Goal: Task Accomplishment & Management: Manage account settings

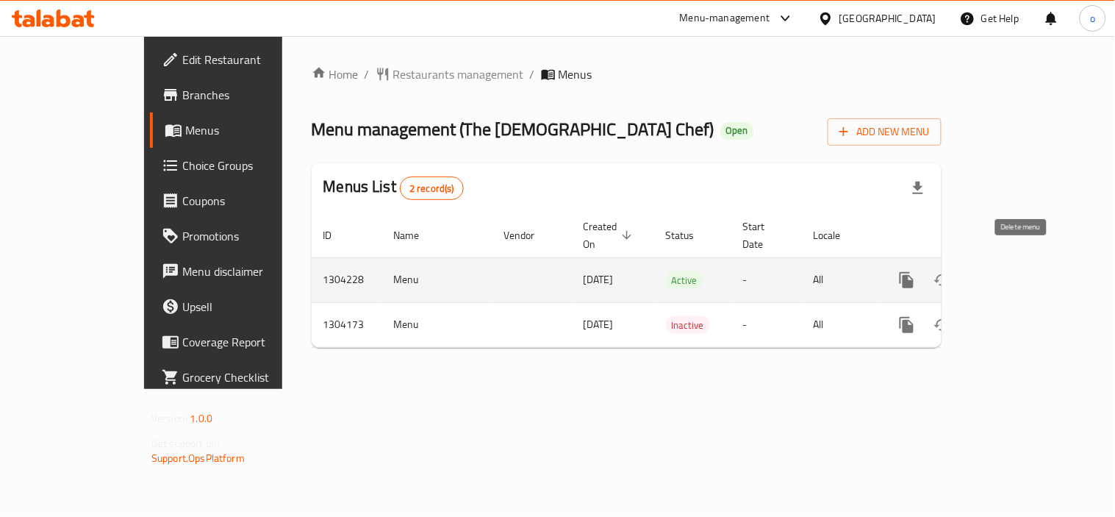
click at [1021, 271] on icon "enhanced table" at bounding box center [1013, 280] width 18 height 18
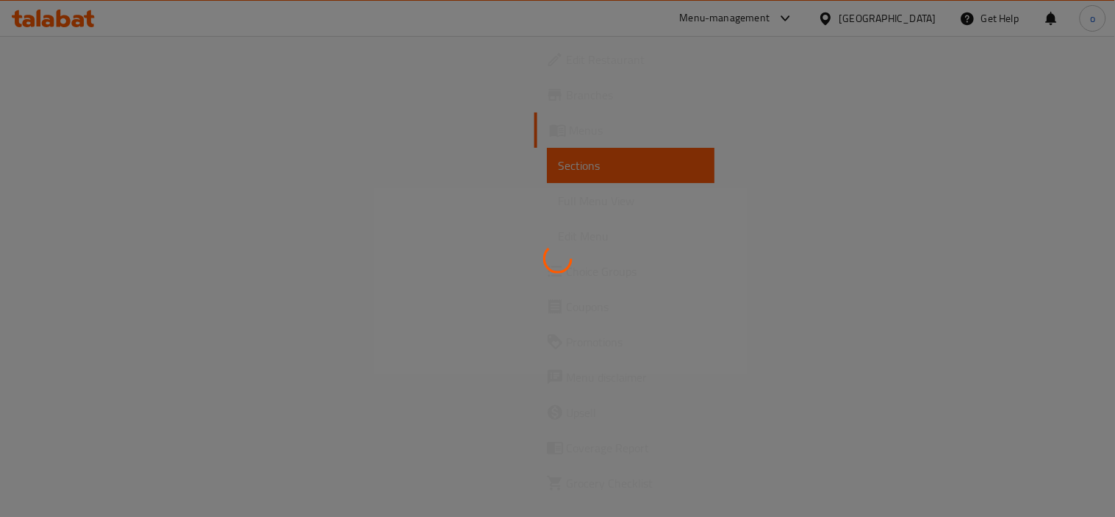
click at [669, 130] on div at bounding box center [557, 258] width 1115 height 517
click at [466, 210] on div at bounding box center [557, 258] width 1115 height 517
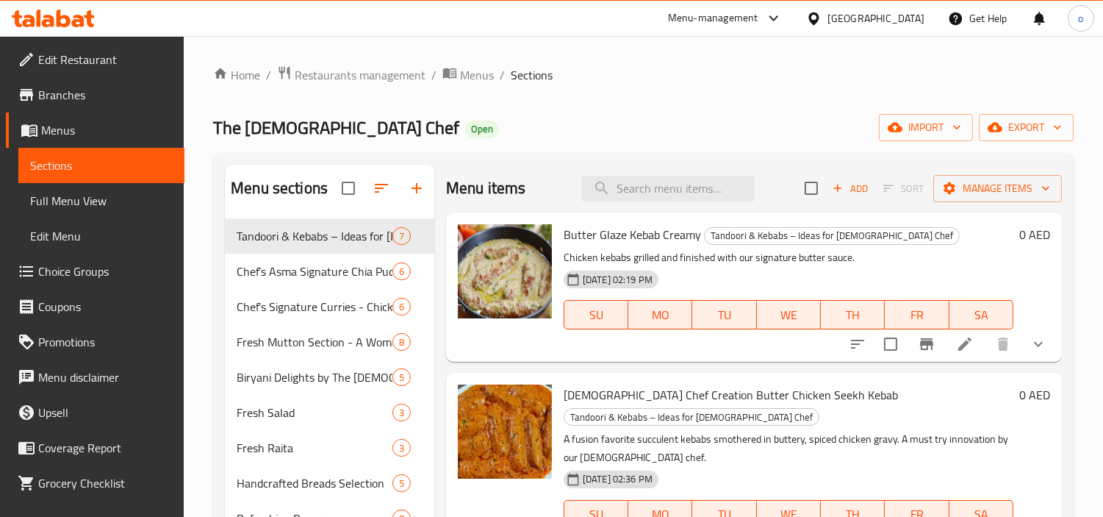
click at [81, 86] on span "Branches" at bounding box center [105, 95] width 134 height 18
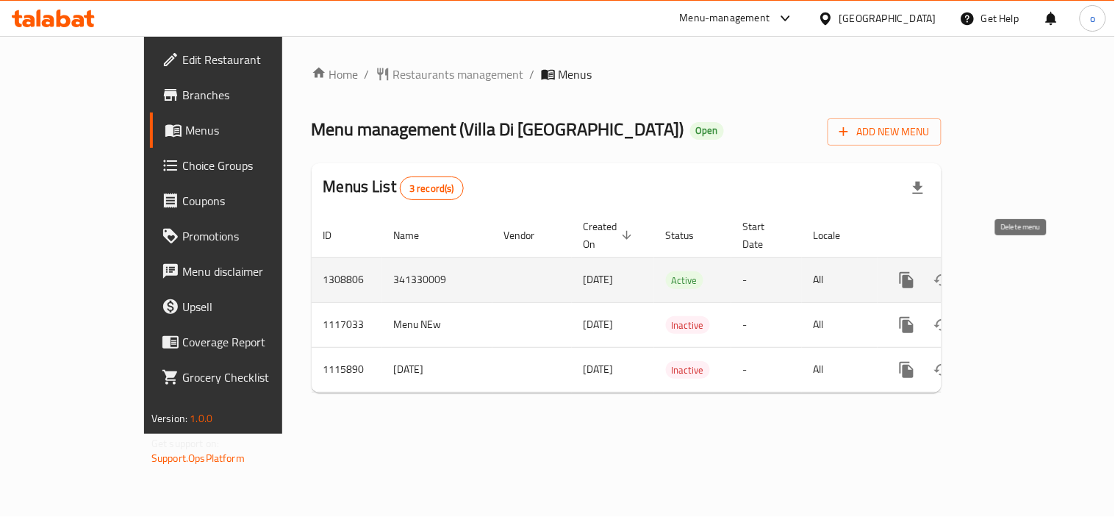
click at [1019, 273] on icon "enhanced table" at bounding box center [1012, 279] width 13 height 13
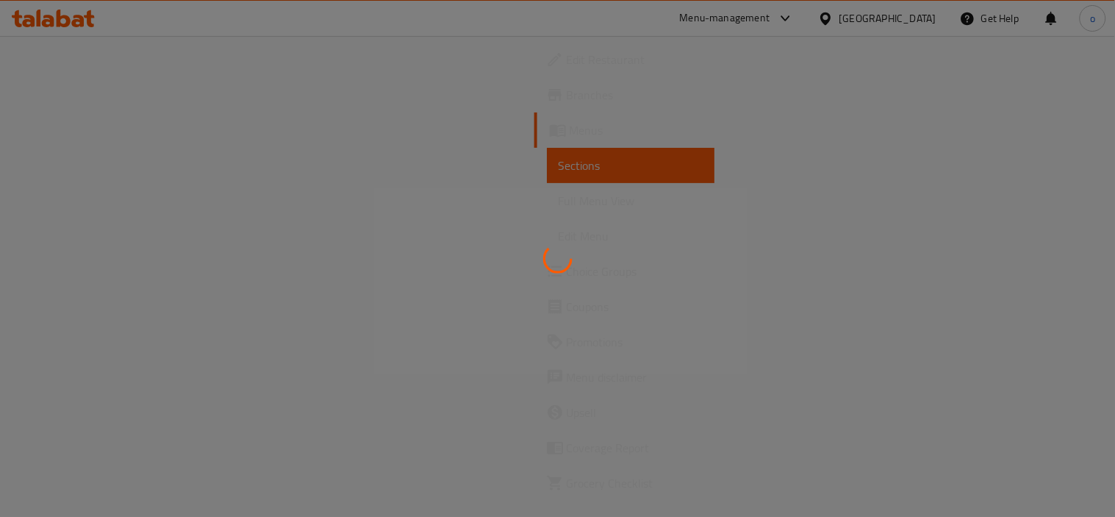
click at [751, 137] on div at bounding box center [557, 258] width 1115 height 517
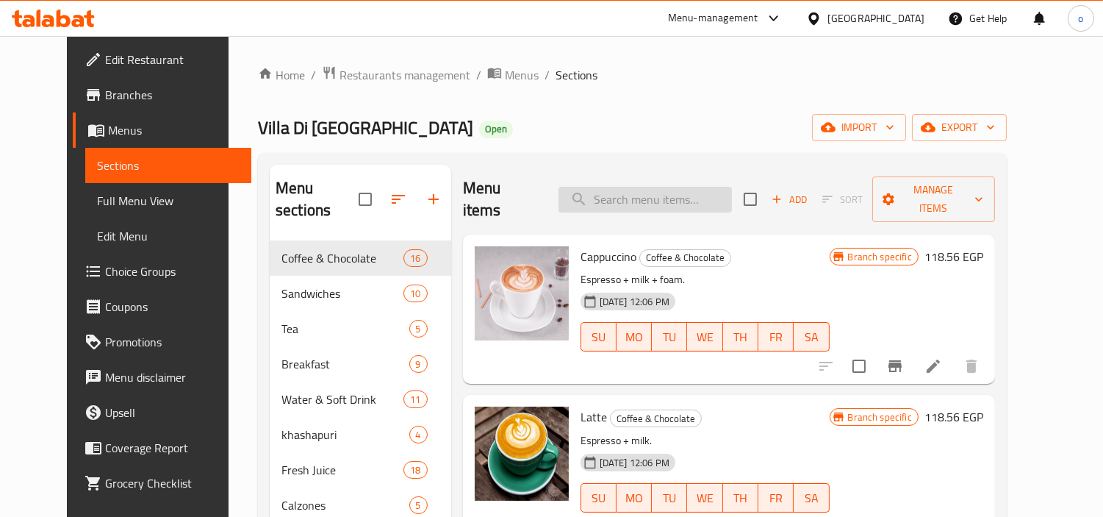
click at [654, 193] on input "search" at bounding box center [645, 200] width 173 height 26
paste input "مكرونة ريجاتوني بالكمأة"
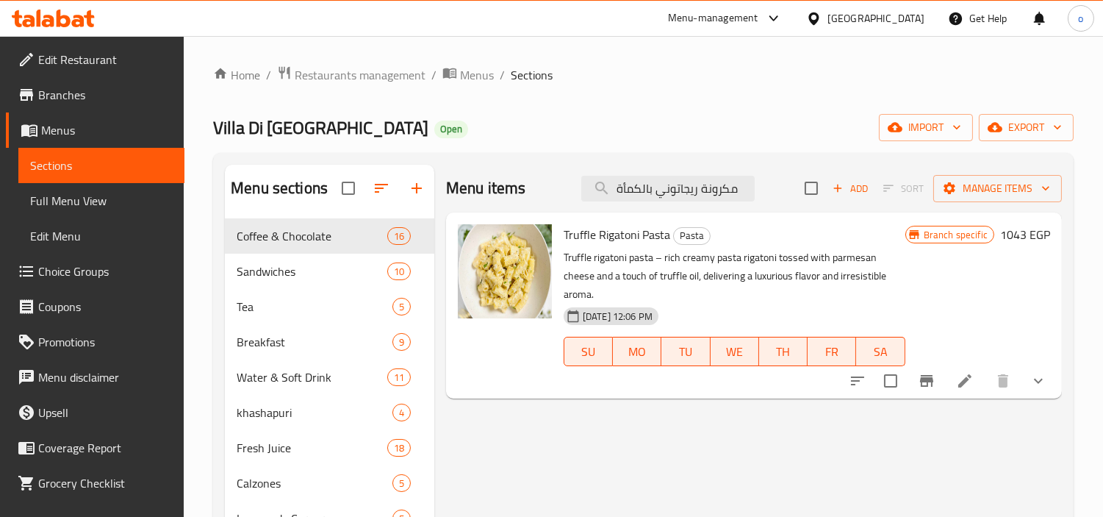
type input "مكرونة ريجاتوني بالكمأة"
click at [963, 372] on icon at bounding box center [965, 381] width 18 height 18
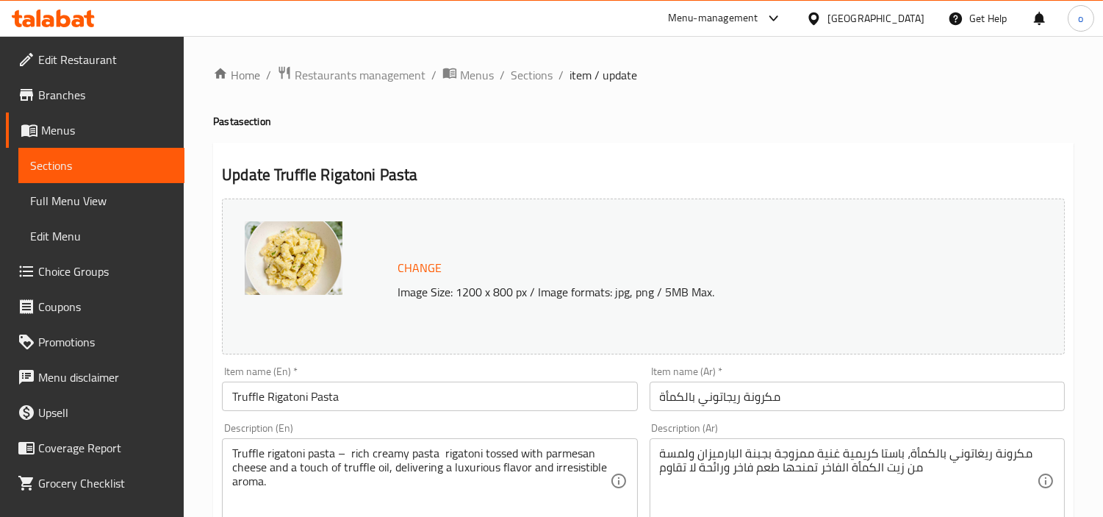
scroll to position [163, 0]
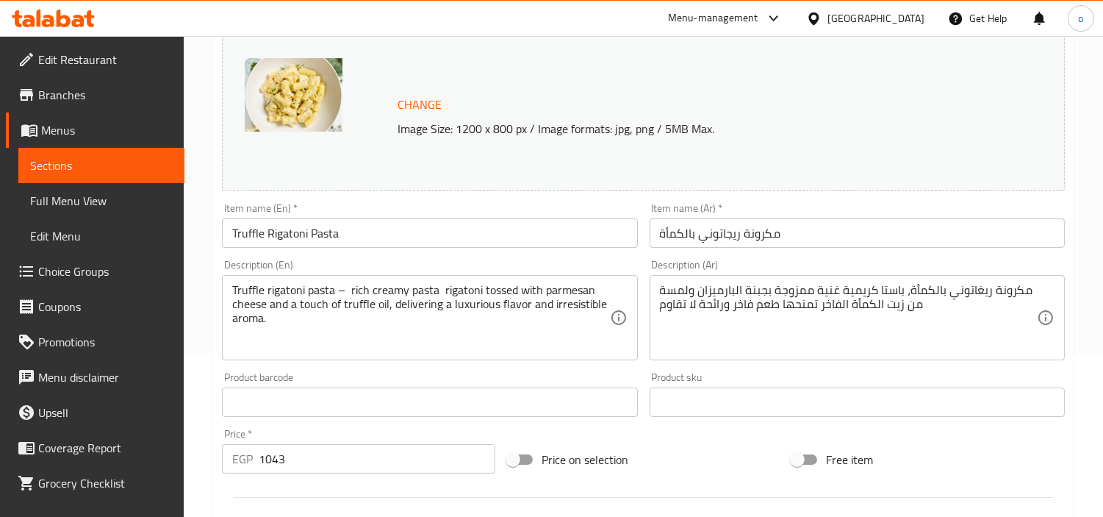
click at [305, 239] on input "Truffle Rigatoni Pasta" at bounding box center [429, 232] width 415 height 29
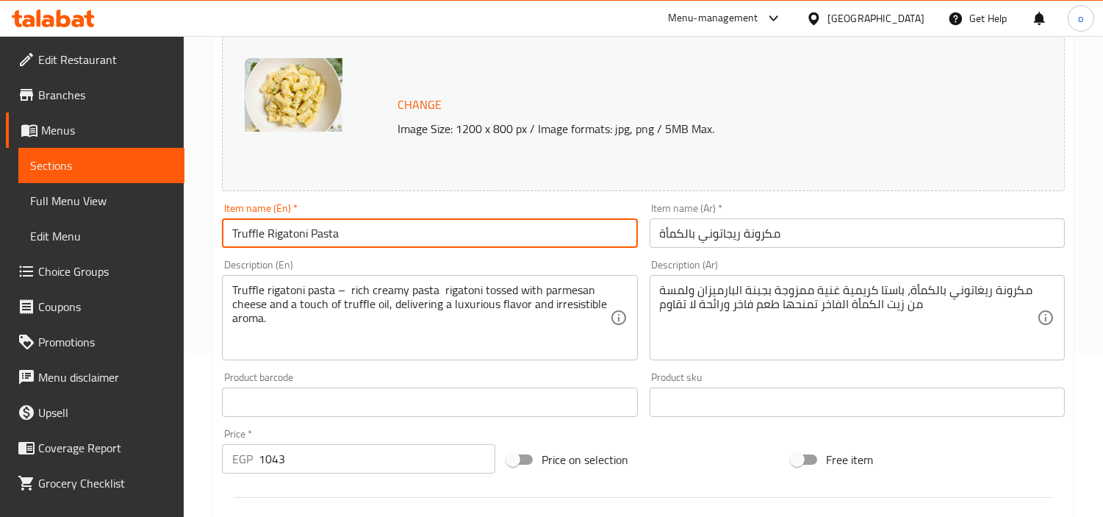
click at [285, 240] on input "Truffle Rigatoni Pasta" at bounding box center [429, 232] width 415 height 29
click at [334, 237] on input "Truffle Rigatoni Pasta" at bounding box center [429, 232] width 415 height 29
drag, startPoint x: 367, startPoint y: 232, endPoint x: 267, endPoint y: 231, distance: 100.7
click at [267, 231] on input "Truffle Rigatoni Pasta" at bounding box center [429, 232] width 415 height 29
click at [475, 248] on div "Item name (En)   * Truffle Rigatoni Pasta Item name (En) *" at bounding box center [429, 225] width 427 height 57
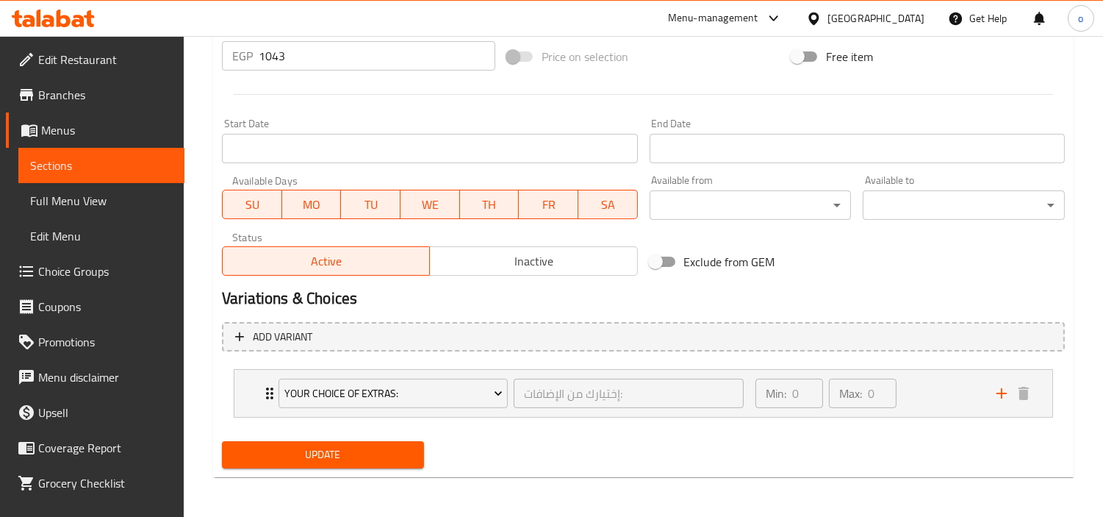
scroll to position [320, 0]
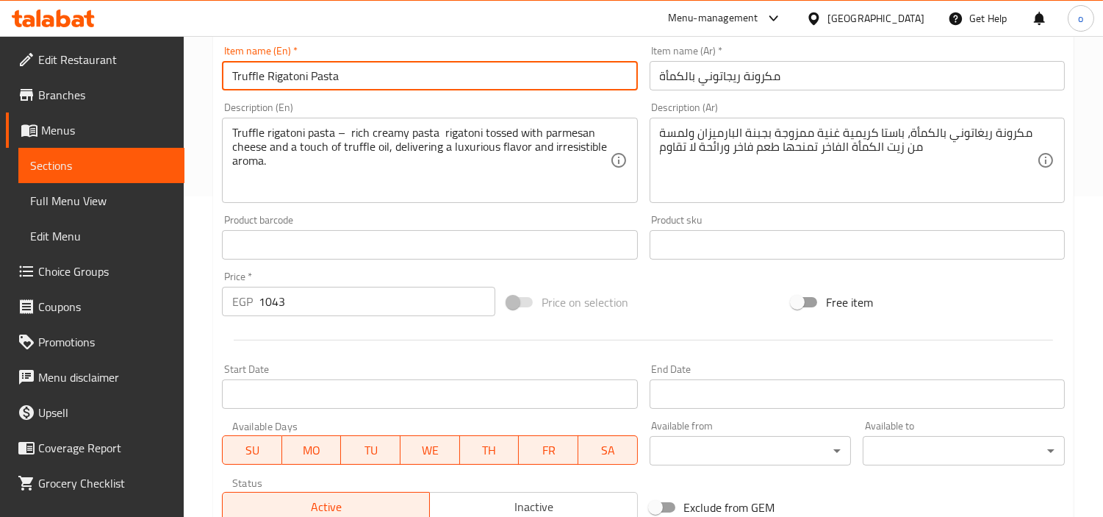
drag, startPoint x: 346, startPoint y: 83, endPoint x: 267, endPoint y: 85, distance: 78.6
click at [267, 85] on input "Truffle Rigatoni Pasta" at bounding box center [429, 75] width 415 height 29
type input "Truffle"
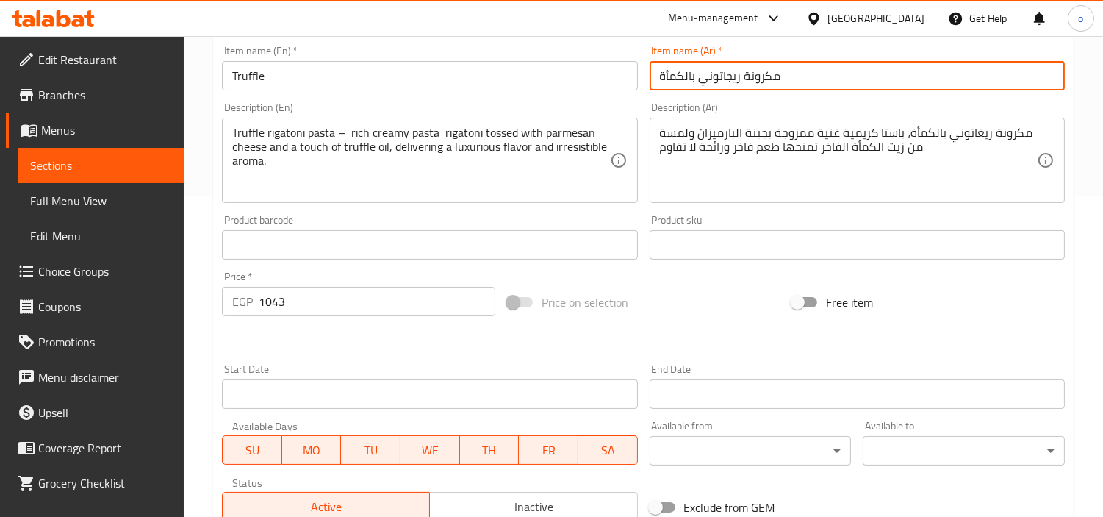
drag, startPoint x: 797, startPoint y: 75, endPoint x: 701, endPoint y: 75, distance: 96.3
click at [701, 75] on input "مكرونة ريجاتوني بالكمأة" at bounding box center [857, 75] width 415 height 29
type input "بالكمأة"
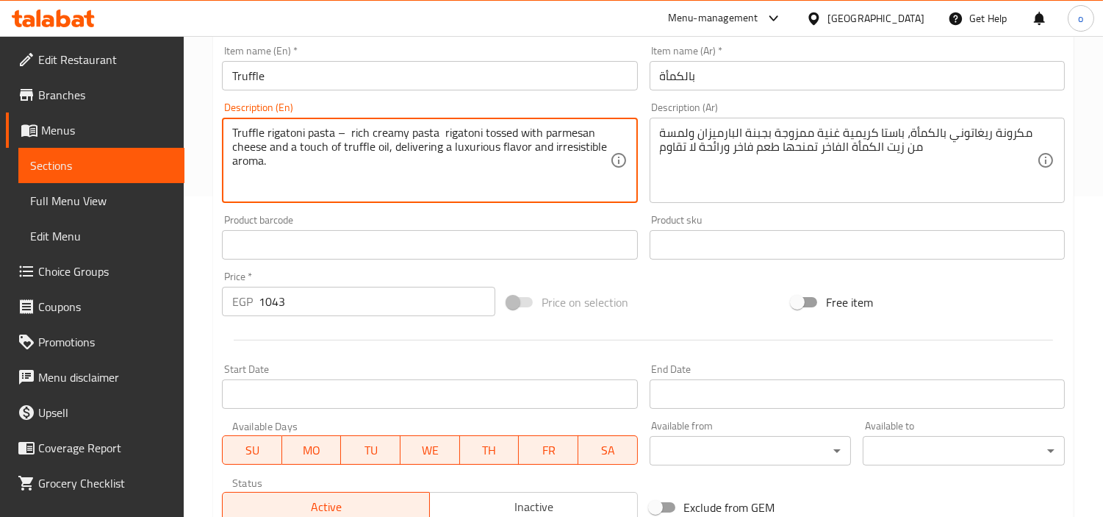
drag, startPoint x: 333, startPoint y: 132, endPoint x: 267, endPoint y: 133, distance: 65.4
type textarea "Truffle – rich creamy pasta rigatoni tossed with parmesan cheese and a touch of…"
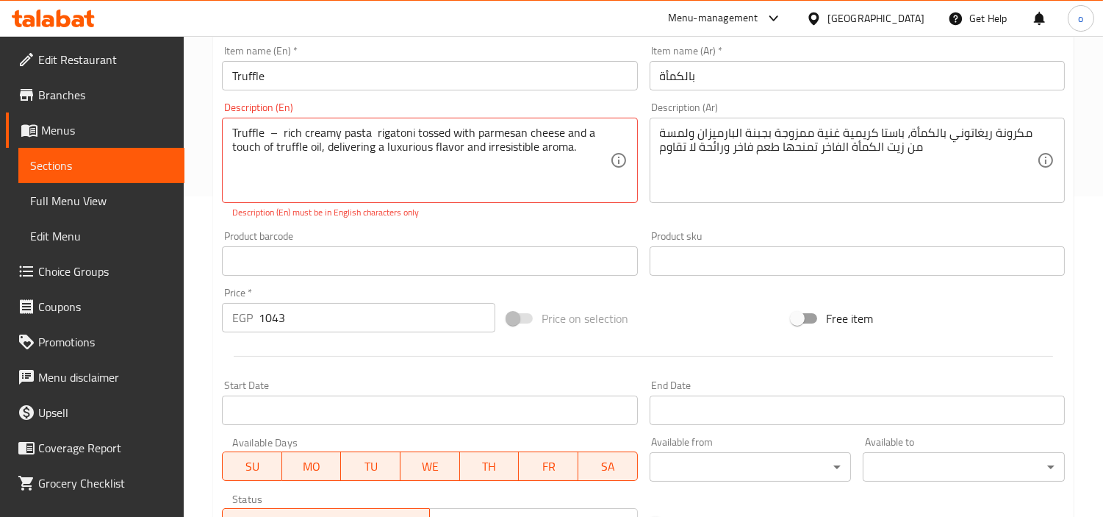
drag, startPoint x: 1038, startPoint y: 131, endPoint x: 966, endPoint y: 134, distance: 72.8
click at [966, 134] on div "مكرونة ريغاتوني بالكمأة، باستا كريمية غنية ممزوجة بجبنة البارميزان ولمسة من زيت…" at bounding box center [857, 160] width 415 height 85
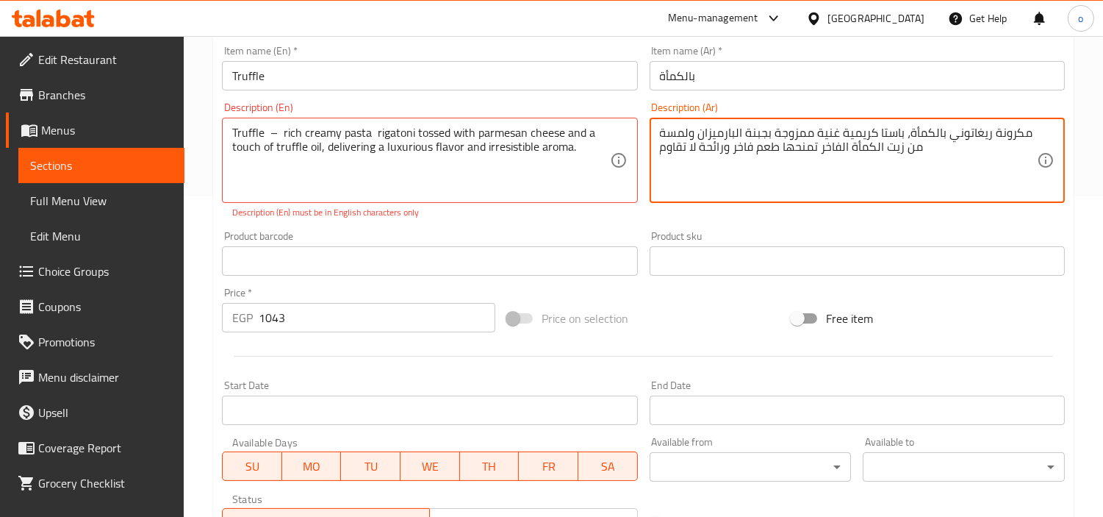
drag, startPoint x: 950, startPoint y: 138, endPoint x: 1026, endPoint y: 133, distance: 75.9
click at [1026, 133] on textarea "مكرونة ريغاتوني بالكمأة، باستا كريمية غنية ممزوجة بجبنة البارميزان ولمسة من زيت…" at bounding box center [848, 161] width 377 height 70
click at [1010, 133] on textarea "مكرونة ريغاتوني بالكمأة، باستا كريمية غنية ممزوجة بجبنة البارميزان ولمسة من زيت…" at bounding box center [848, 161] width 377 height 70
drag, startPoint x: 955, startPoint y: 133, endPoint x: 1023, endPoint y: 134, distance: 67.6
click at [1023, 134] on textarea "مكرونة ريغاتوني بالكمأة، باستا كريمية غنية ممزوجة بجبنة البارميزان ولمسة من زيت…" at bounding box center [848, 161] width 377 height 70
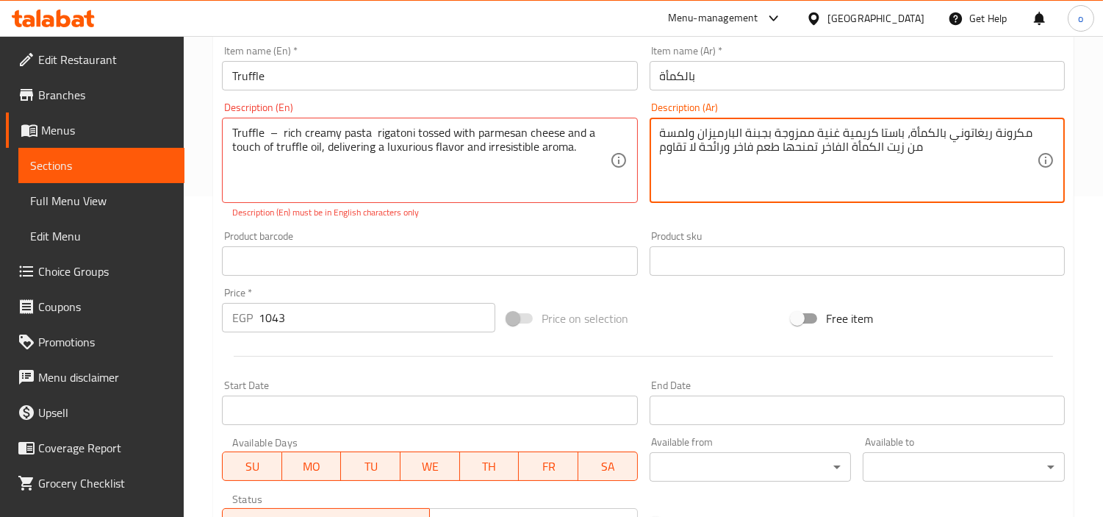
click at [1023, 134] on textarea "مكرونة ريغاتوني بالكمأة، باستا كريمية غنية ممزوجة بجبنة البارميزان ولمسة من زيت…" at bounding box center [848, 161] width 377 height 70
drag, startPoint x: 1030, startPoint y: 134, endPoint x: 951, endPoint y: 136, distance: 78.7
click at [951, 136] on textarea "مكرونة ريغاتوني بالكمأة، باستا كريمية غنية ممزوجة بجبنة البارميزان ولمسة من زيت…" at bounding box center [848, 161] width 377 height 70
type textarea "بالكمأة، باستا كريمية غنية ممزوجة بجبنة البارميزان ولمسة من زيت الكمأة الفاخر ت…"
click at [640, 140] on div "Description (En) Truffle – rich creamy pasta rigatoni tossed with parmesan chee…" at bounding box center [429, 160] width 427 height 129
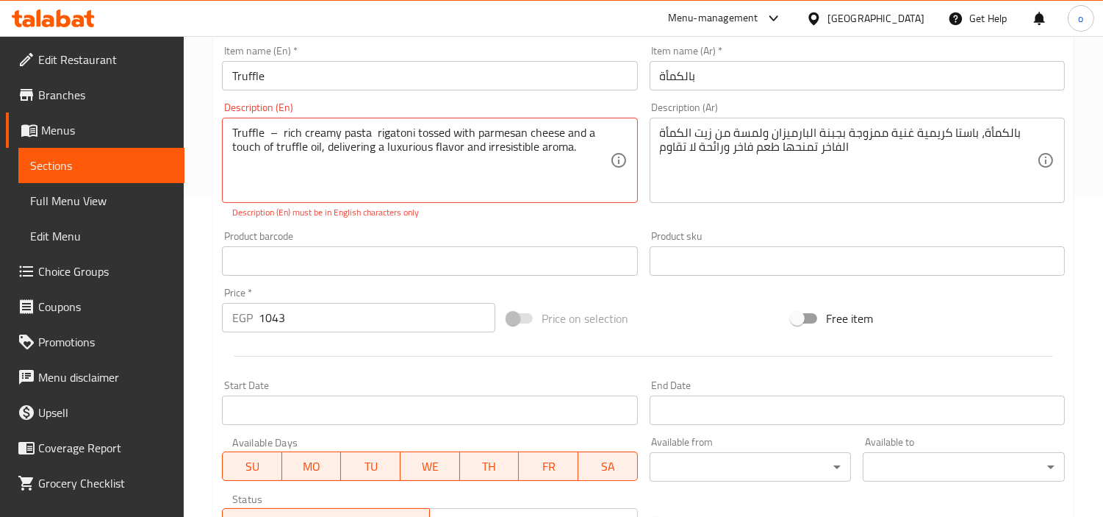
drag, startPoint x: 728, startPoint y: 152, endPoint x: 472, endPoint y: 230, distance: 268.0
click at [472, 231] on div "Product barcode Product barcode" at bounding box center [429, 253] width 415 height 45
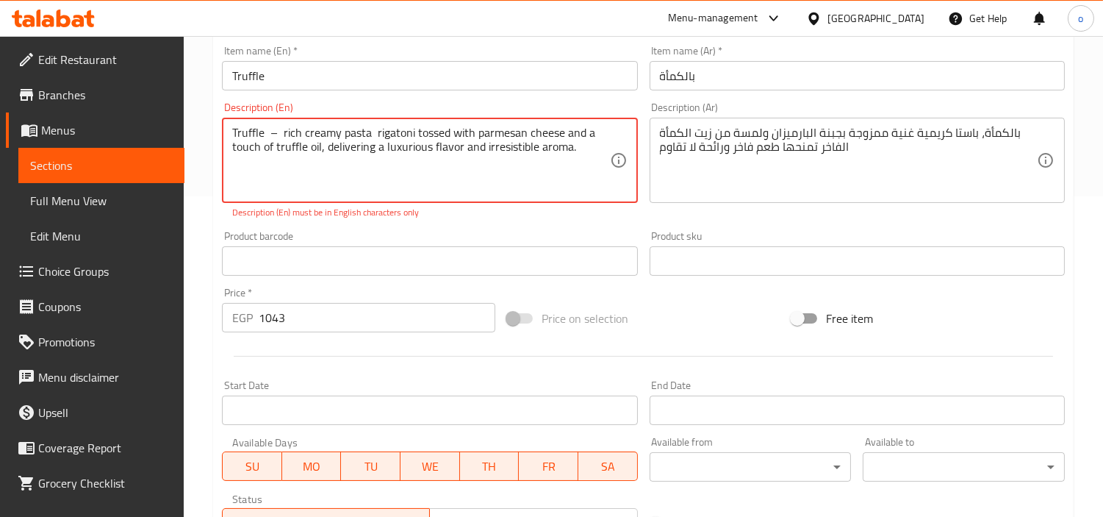
drag, startPoint x: 281, startPoint y: 137, endPoint x: 270, endPoint y: 137, distance: 11.8
type textarea "Truffle rich creamy pasta rigatoni tossed with parmesan cheese and a touch of t…"
click at [310, 229] on div "Product barcode Product barcode" at bounding box center [429, 253] width 427 height 57
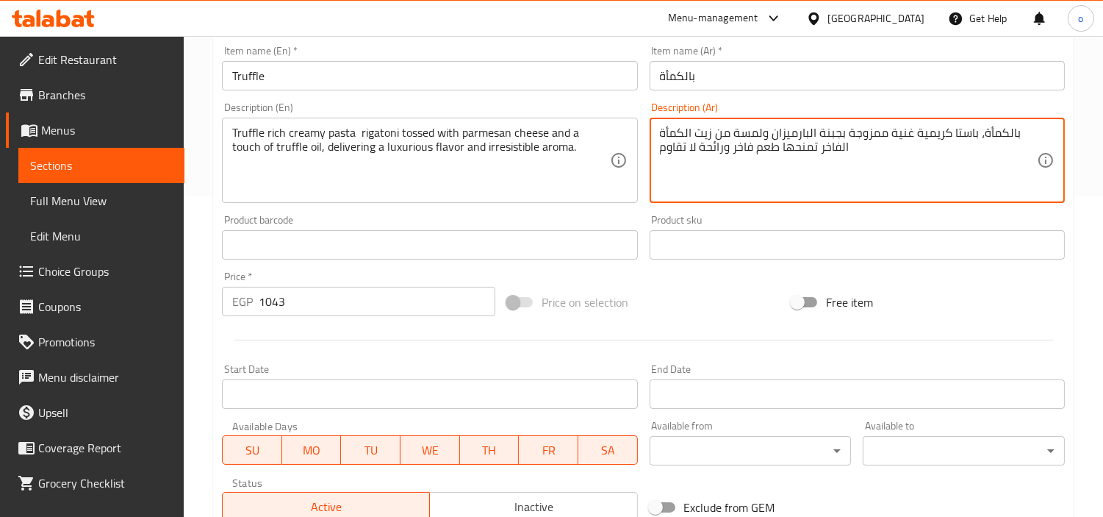
click at [1021, 140] on textarea "بالكمأة، باستا كريمية غنية ممزوجة بجبنة البارميزان ولمسة من زيت الكمأة الفاخر ت…" at bounding box center [848, 161] width 377 height 70
click at [939, 140] on textarea "الكمأة، باستا كريمية غنية ممزوجة بجبنة البارميزان ولمسة من زيت الكمأة الفاخر تم…" at bounding box center [848, 161] width 377 height 70
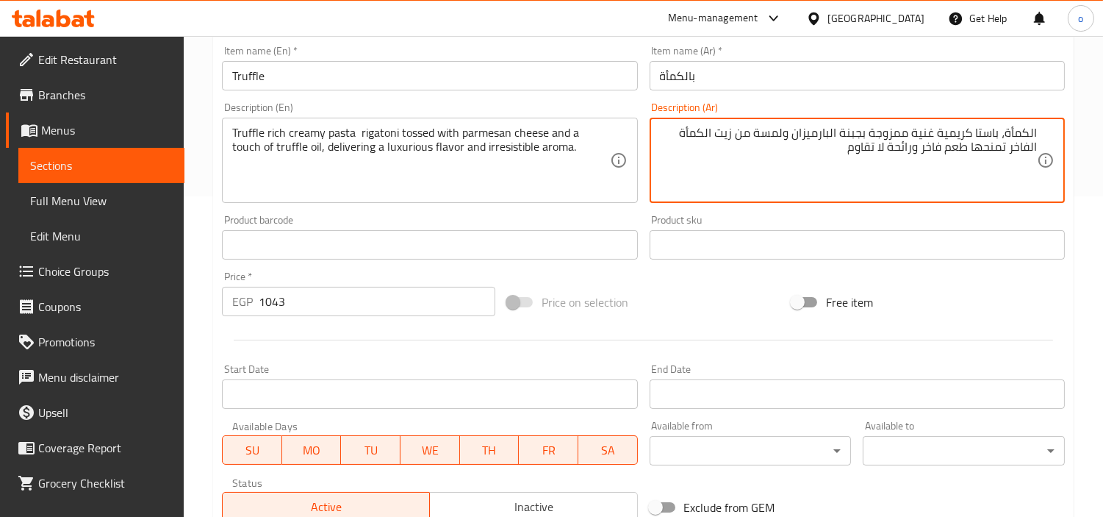
type textarea "الكمأة، باستا كريمية غنية ممزوجة بجبنة البارميزان ولمسة من زيت الكمأة الفاخر تم…"
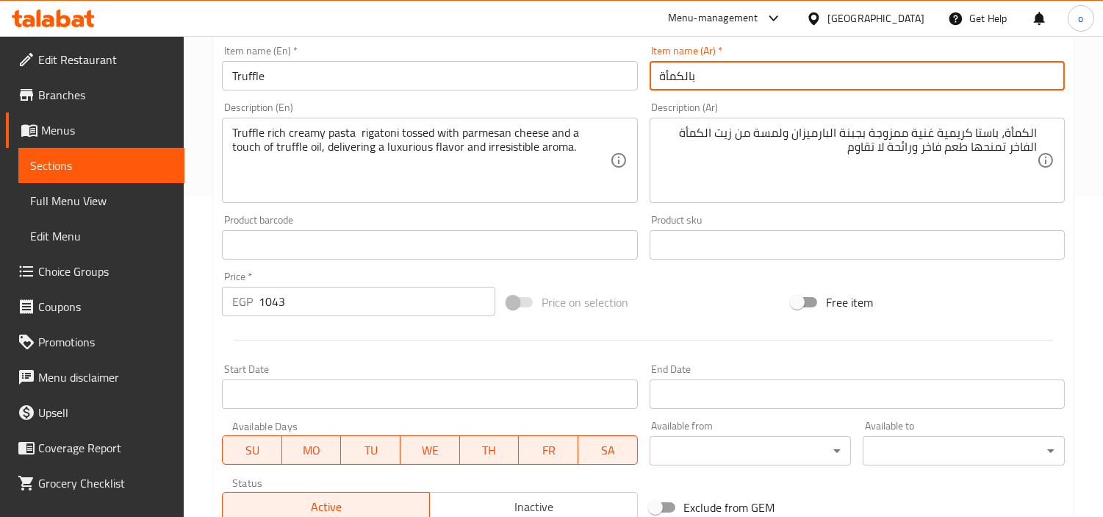
drag, startPoint x: 689, startPoint y: 81, endPoint x: 701, endPoint y: 79, distance: 12.7
click at [701, 79] on input "بالكمأة" at bounding box center [857, 75] width 415 height 29
click at [692, 77] on input "بالكمأة" at bounding box center [857, 75] width 415 height 29
click at [701, 76] on input "بالكمأة" at bounding box center [857, 75] width 415 height 29
type input "الكمأة"
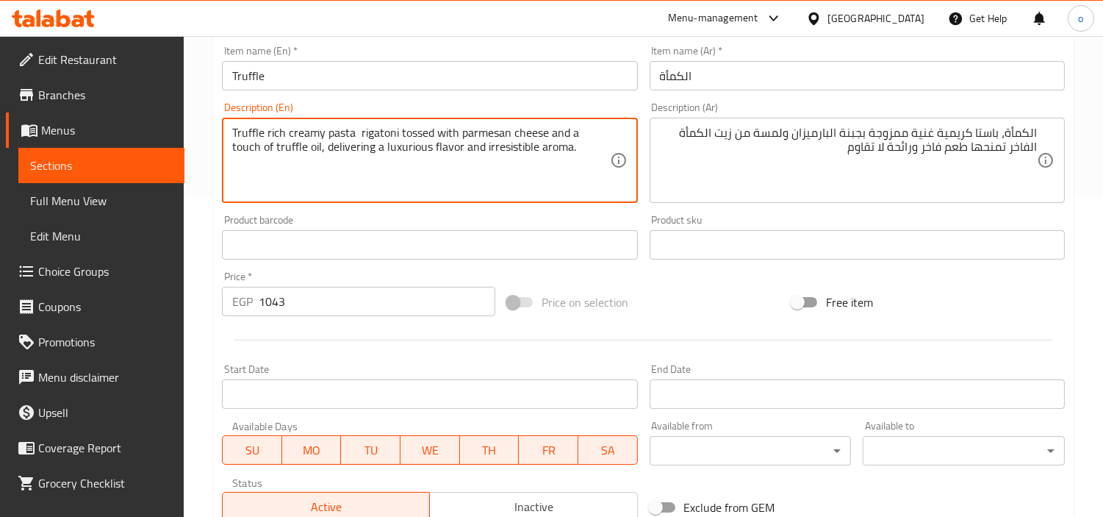
click at [336, 126] on textarea "Truffle rich creamy pasta rigatoni tossed with parmesan cheese and a touch of t…" at bounding box center [420, 161] width 377 height 70
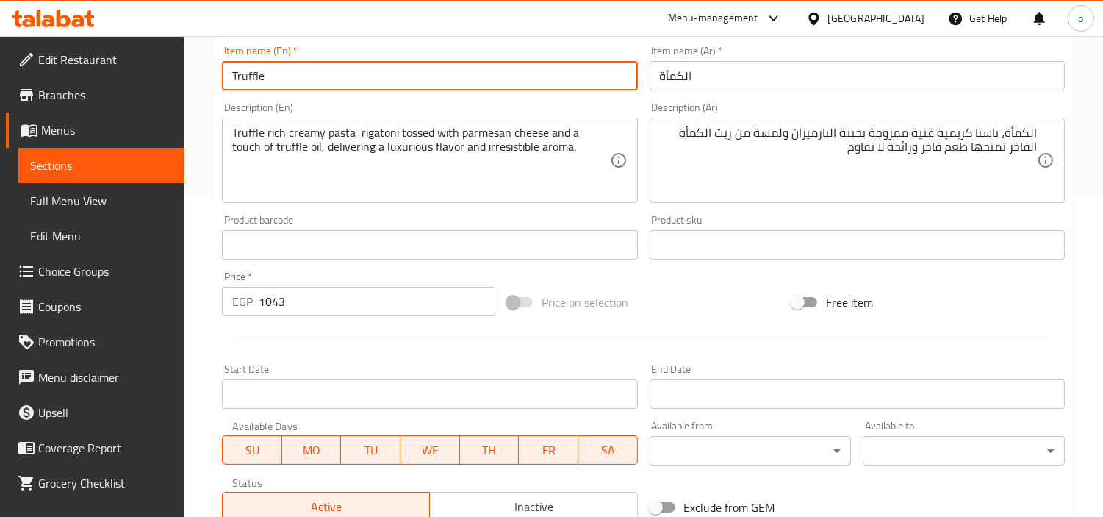
click at [310, 64] on input "Truffle" at bounding box center [429, 75] width 415 height 29
paste input "pasta"
drag, startPoint x: 299, startPoint y: 72, endPoint x: 197, endPoint y: 68, distance: 102.2
click at [197, 68] on div "Home / Restaurants management / Menus / Sections / item / update Pasta section …" at bounding box center [643, 240] width 919 height 1048
type input "Truffle pasta"
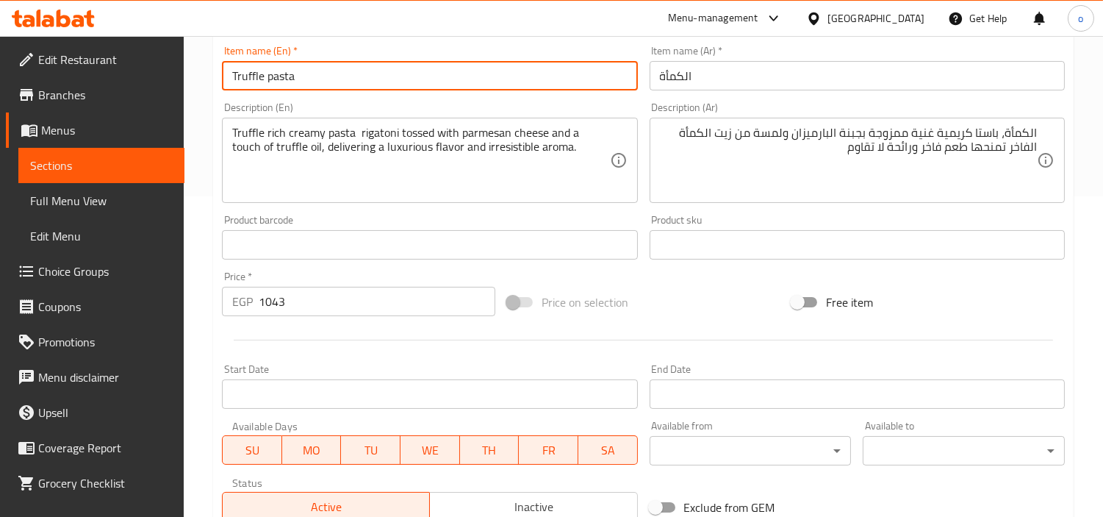
click at [303, 85] on input "Truffle pasta" at bounding box center [429, 75] width 415 height 29
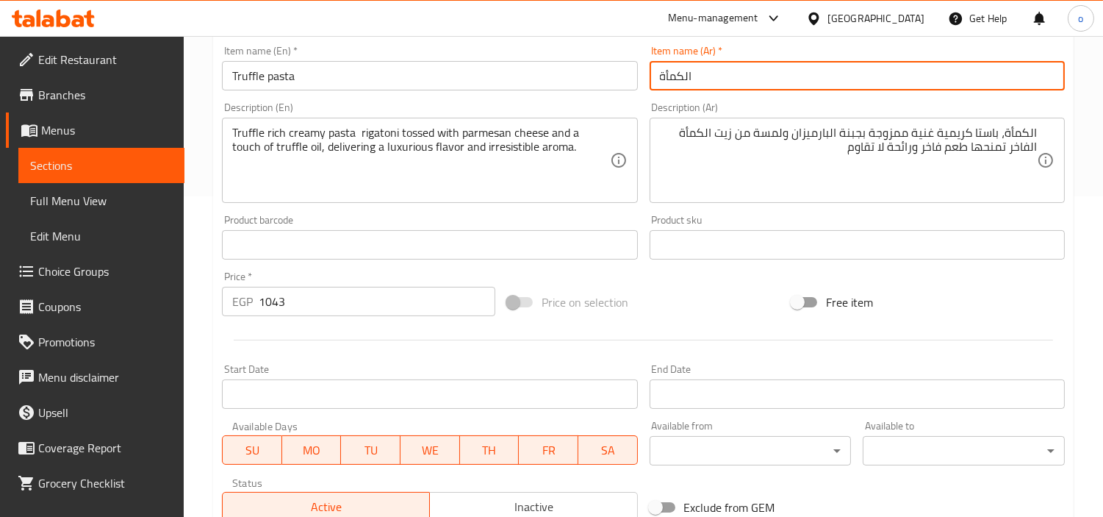
click at [723, 75] on input "الكمأة" at bounding box center [857, 75] width 415 height 29
click at [779, 85] on input "الكمأة" at bounding box center [857, 75] width 415 height 29
click at [1049, 79] on input "الكمأة" at bounding box center [857, 75] width 415 height 29
type input "مكرونه بالكمأة"
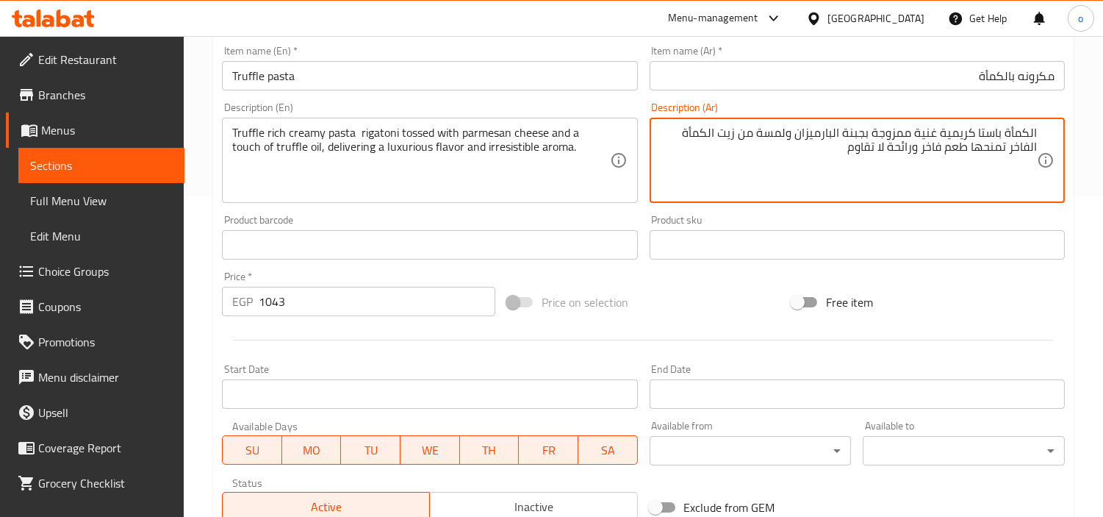
type textarea "الكمأة باستا كريمية غنية ممزوجة بجبنة البارميزان ولمسة من زيت الكمأة الفاخر تمن…"
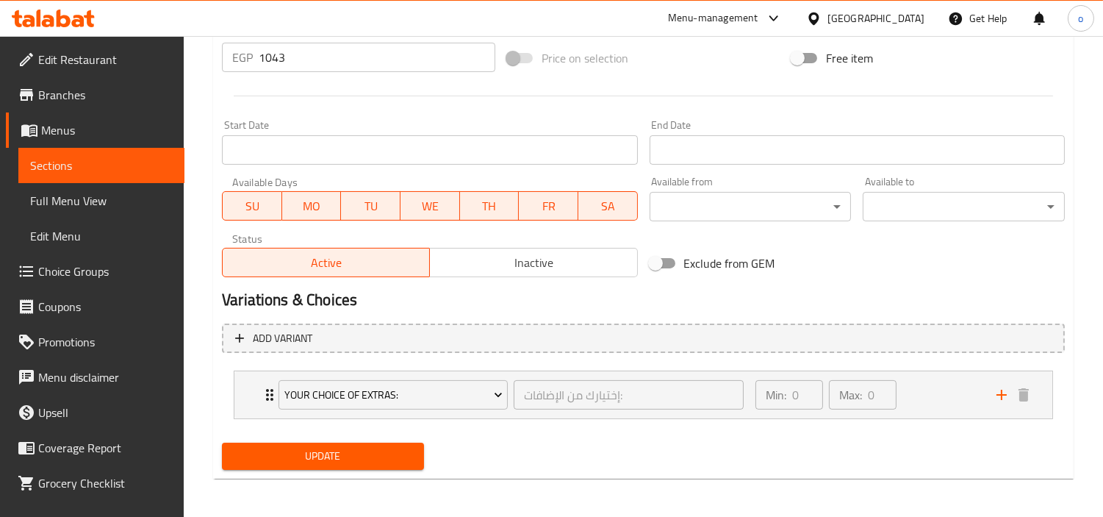
scroll to position [566, 0]
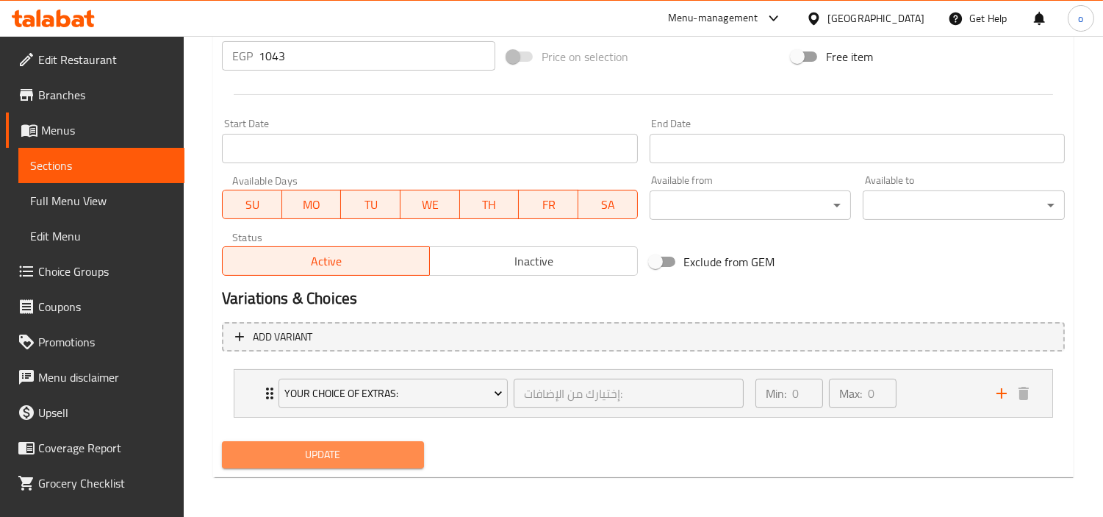
click at [388, 441] on button "Update" at bounding box center [323, 454] width 202 height 27
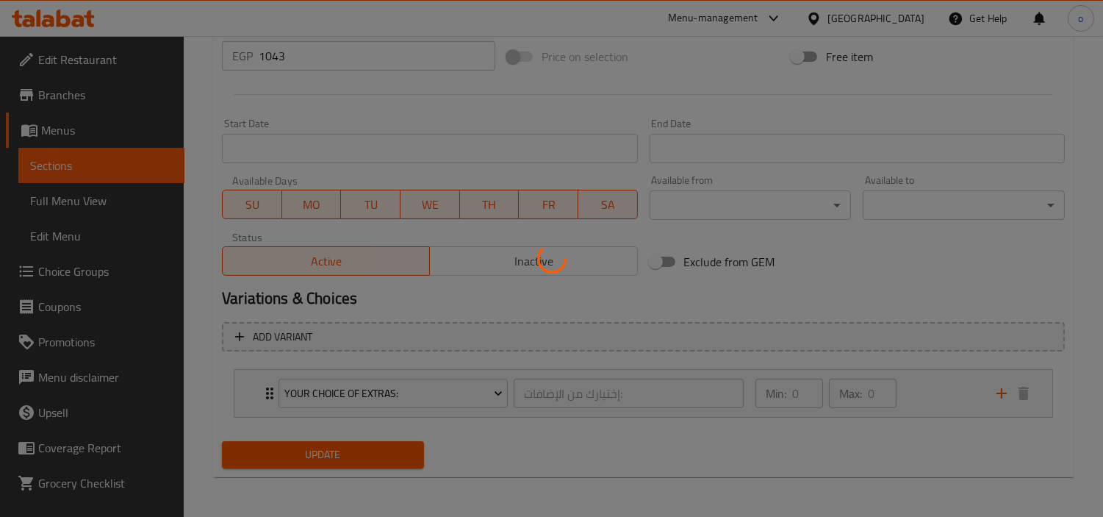
click at [387, 445] on div at bounding box center [551, 258] width 1103 height 517
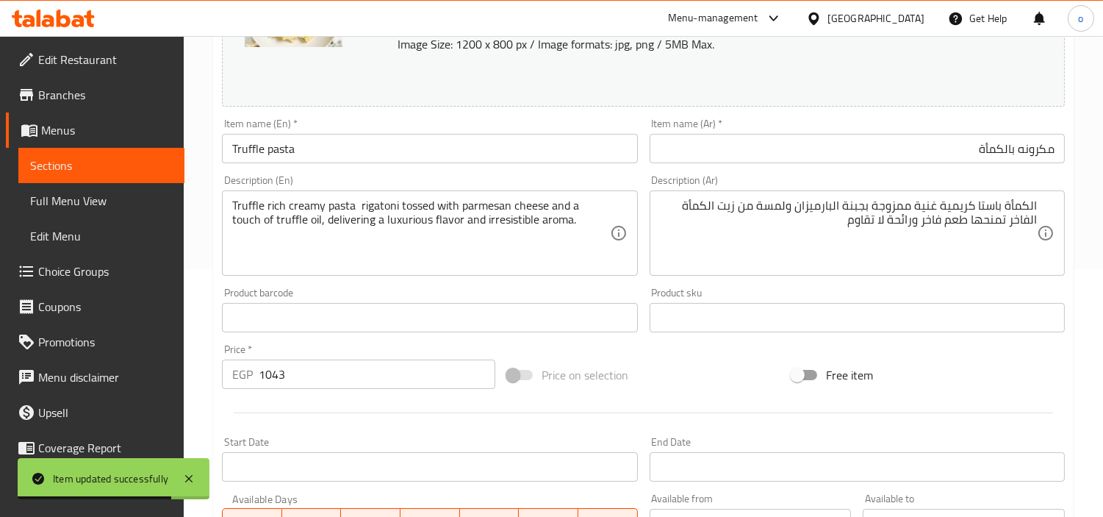
scroll to position [157, 0]
